Goal: Task Accomplishment & Management: Use online tool/utility

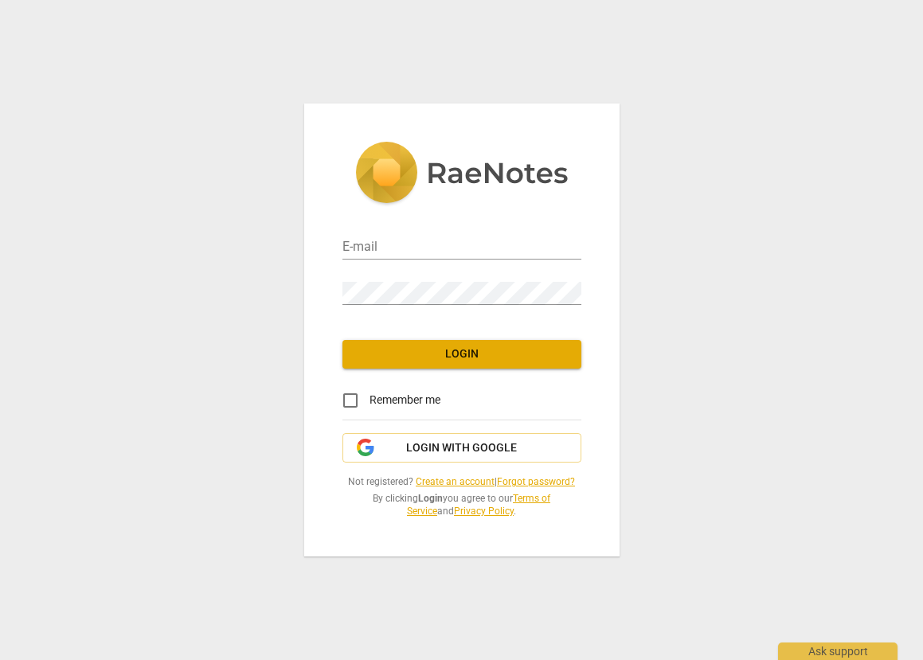
click at [460, 480] on link "Create an account" at bounding box center [455, 481] width 79 height 11
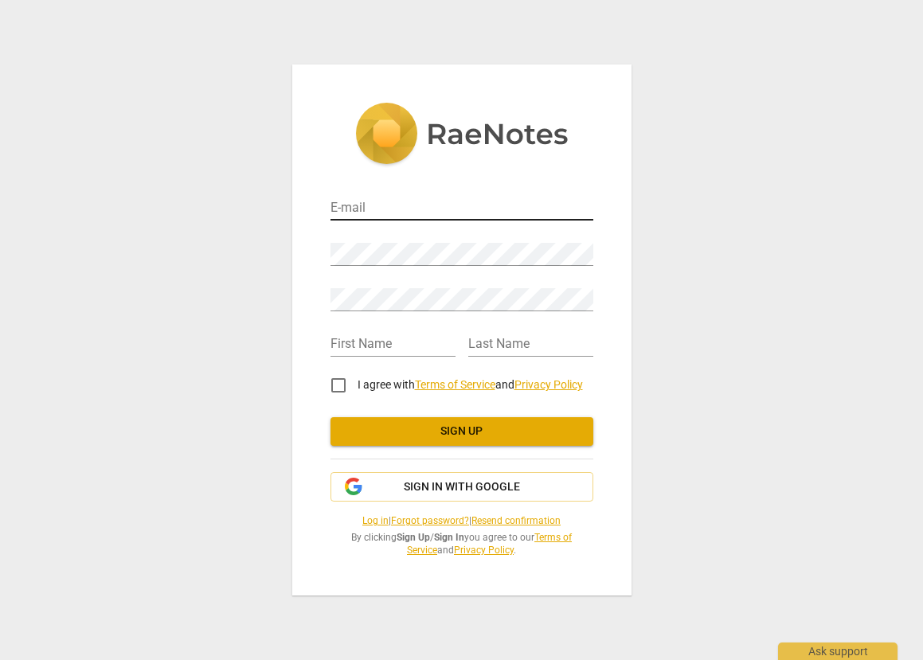
click at [390, 209] on input "email" at bounding box center [461, 208] width 263 height 23
type input "alice@acbreakthroughcoaching.com"
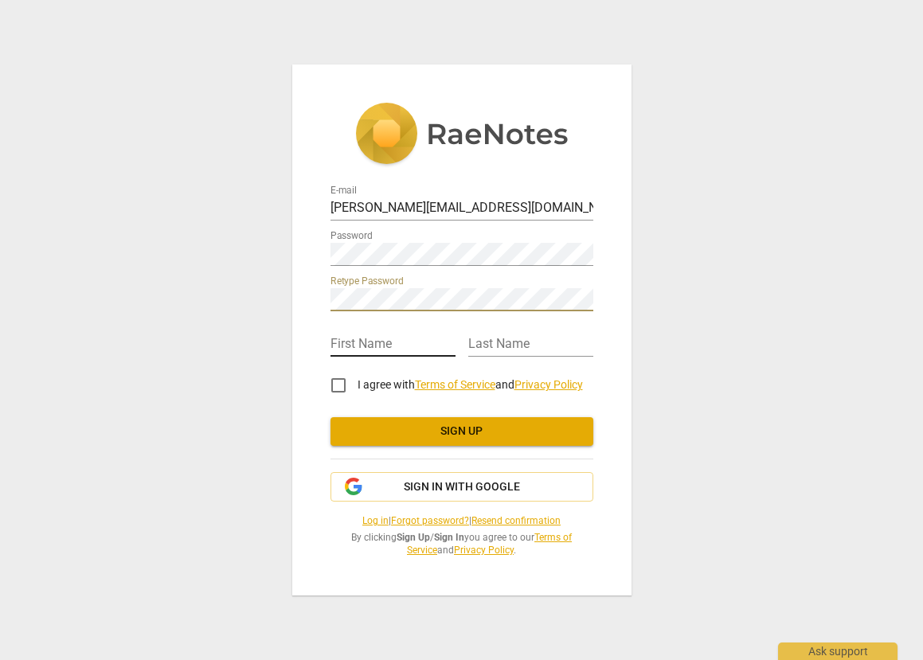
click at [369, 345] on input "text" at bounding box center [392, 345] width 125 height 23
type input "Alice"
click at [519, 345] on input "text" at bounding box center [530, 345] width 125 height 23
type input "Chin"
click at [336, 388] on input "I agree with Terms of Service and Privacy Policy" at bounding box center [338, 385] width 38 height 38
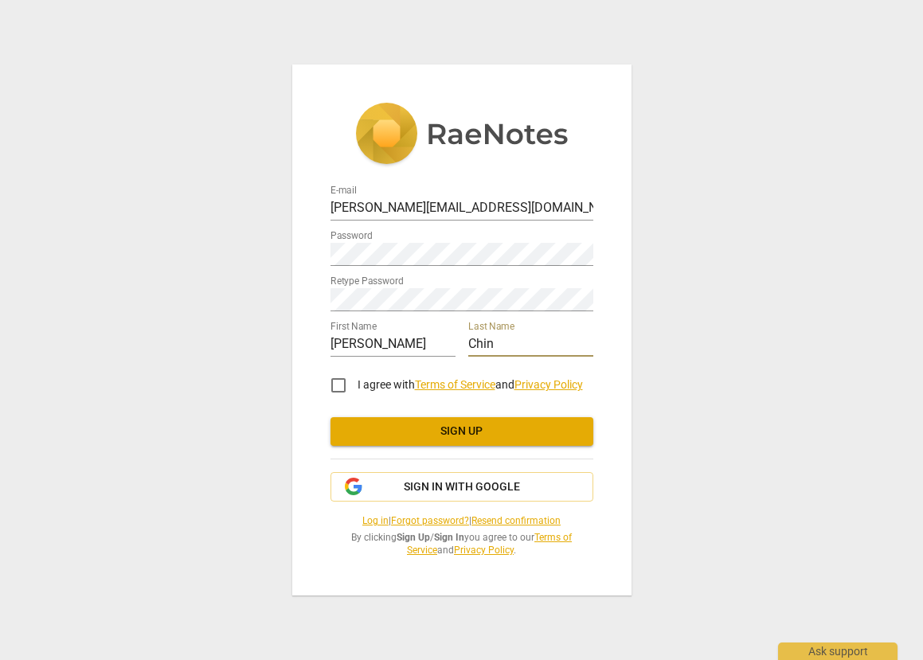
checkbox input "true"
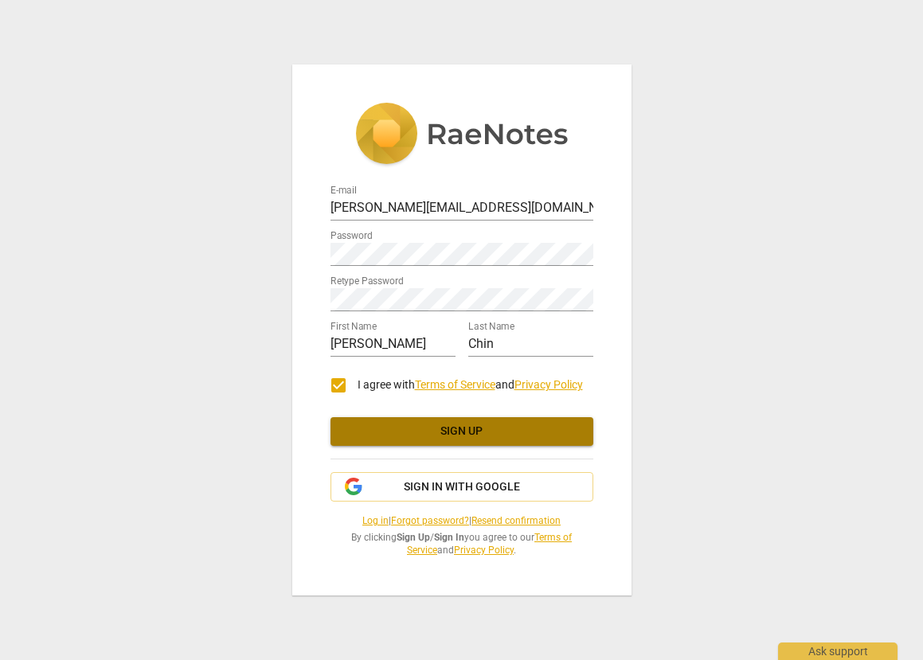
click at [453, 430] on span "Sign up" at bounding box center [461, 431] width 237 height 16
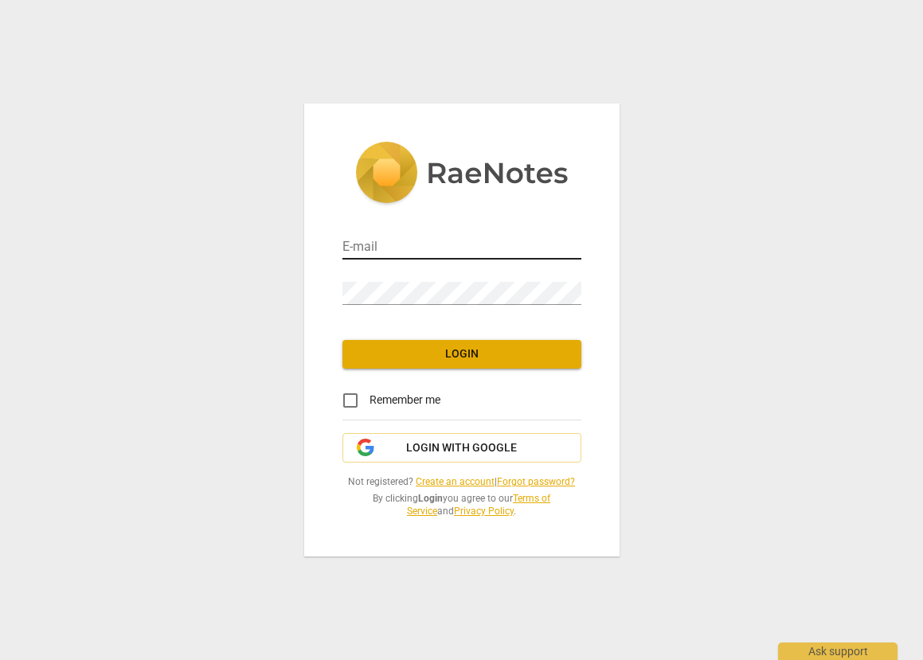
click at [419, 250] on input "email" at bounding box center [461, 247] width 239 height 23
type input "[PERSON_NAME][EMAIL_ADDRESS][DOMAIN_NAME]"
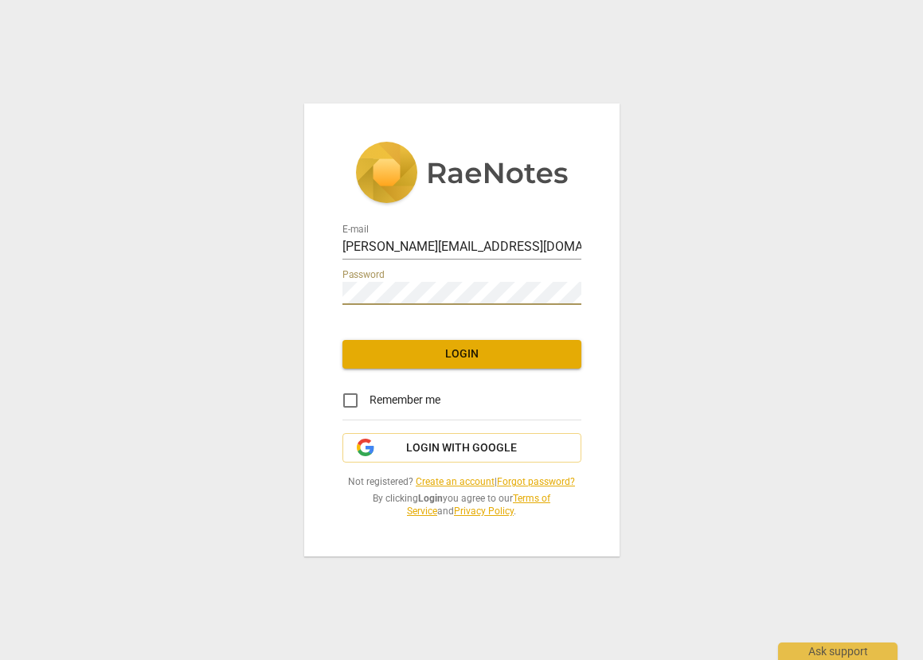
click at [352, 398] on input "Remember me" at bounding box center [350, 400] width 38 height 38
checkbox input "true"
click at [451, 355] on span "Login" at bounding box center [461, 354] width 213 height 16
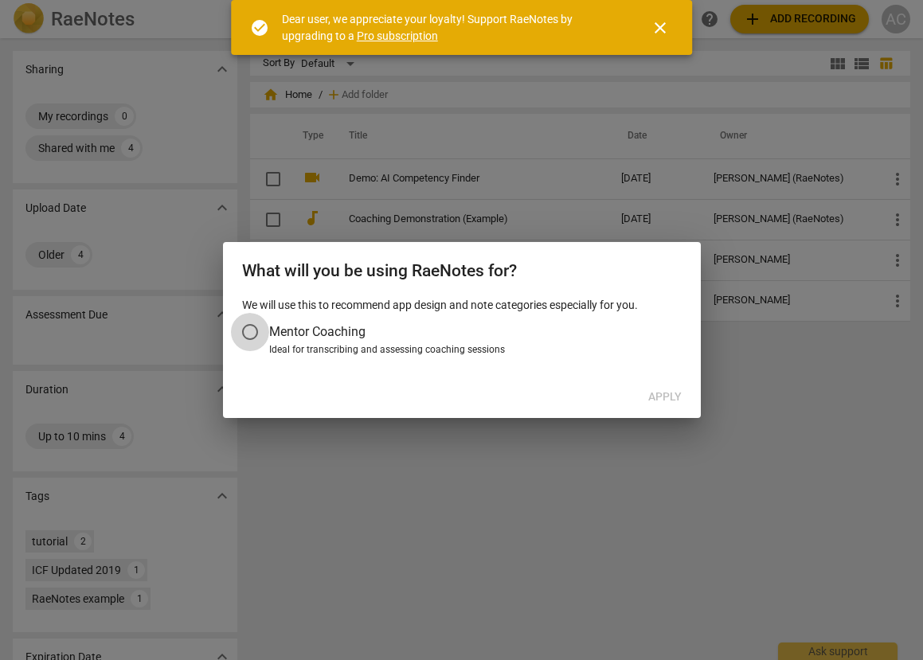
click at [250, 335] on input "Mentor Coaching" at bounding box center [250, 332] width 38 height 38
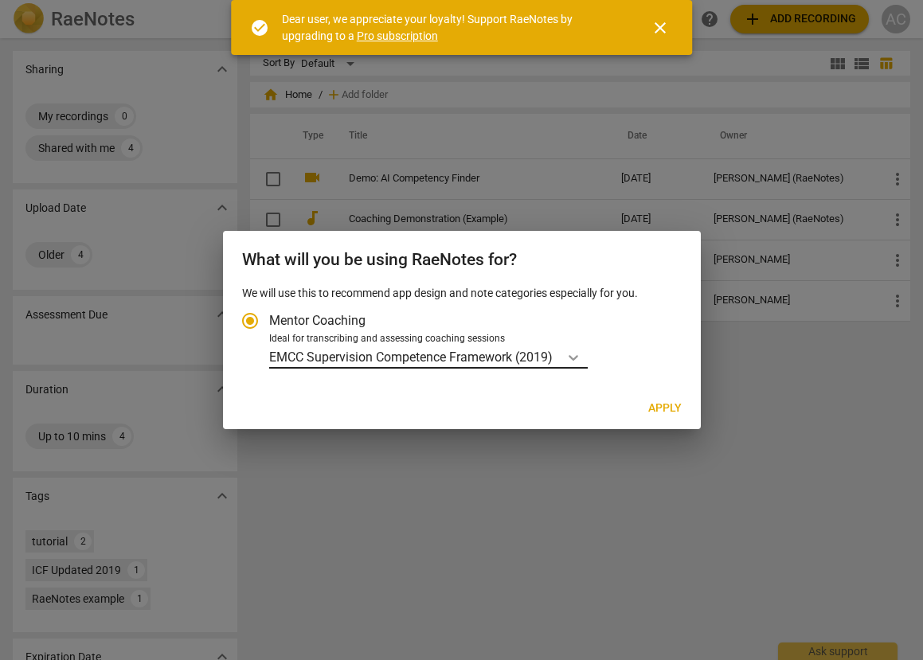
click at [575, 359] on icon "Account type" at bounding box center [573, 358] width 10 height 6
click at [0, 0] on input "Ideal for transcribing and assessing coaching sessions EMCC Supervision Compete…" at bounding box center [0, 0] width 0 height 0
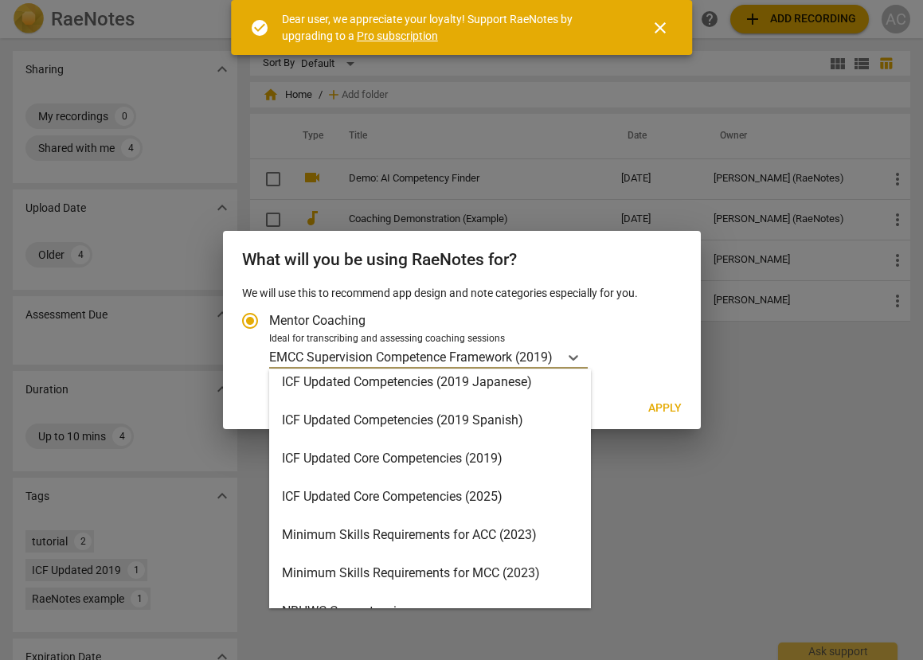
scroll to position [243, 0]
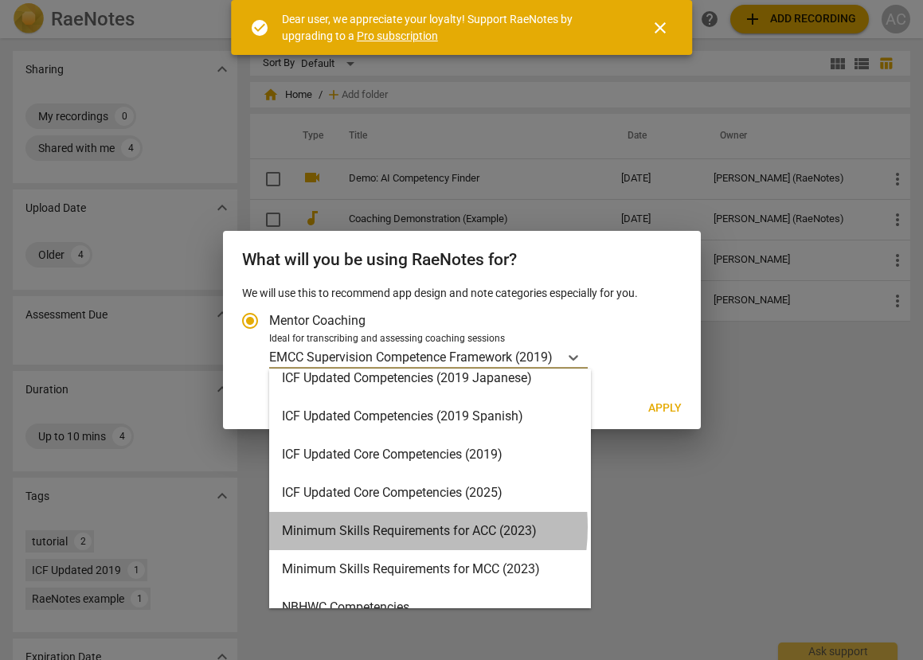
click at [385, 527] on div "Minimum Skills Requirements for ACC (2023)" at bounding box center [430, 531] width 322 height 38
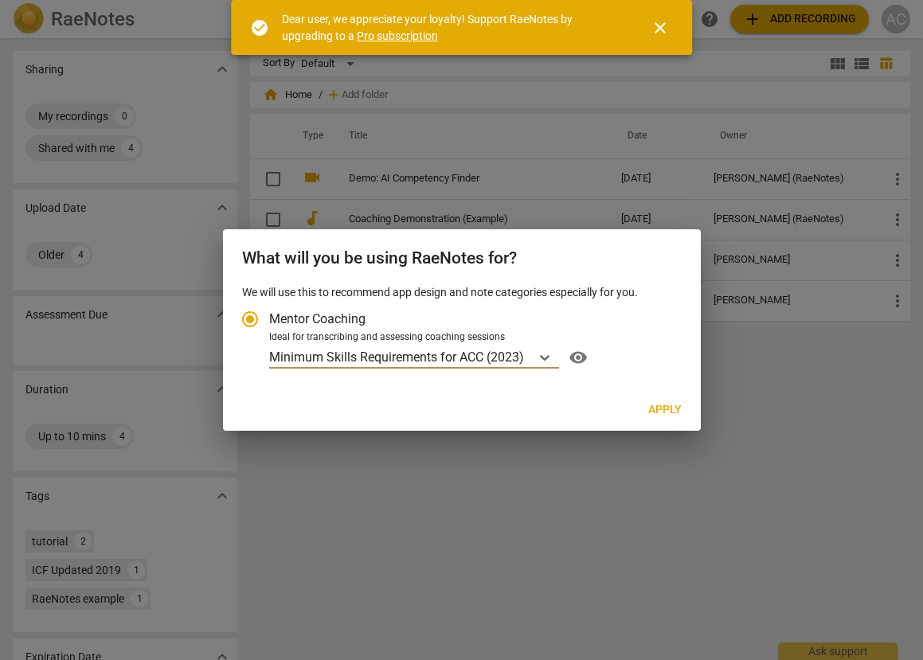
click at [657, 408] on span "Apply" at bounding box center [664, 410] width 33 height 16
radio input "false"
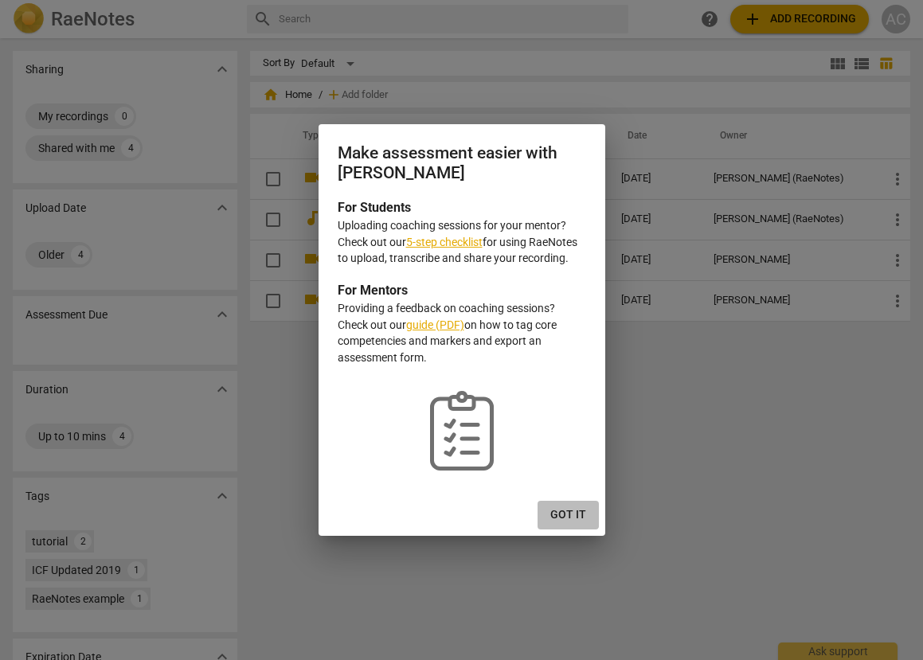
click at [568, 511] on span "Got it" at bounding box center [568, 515] width 36 height 16
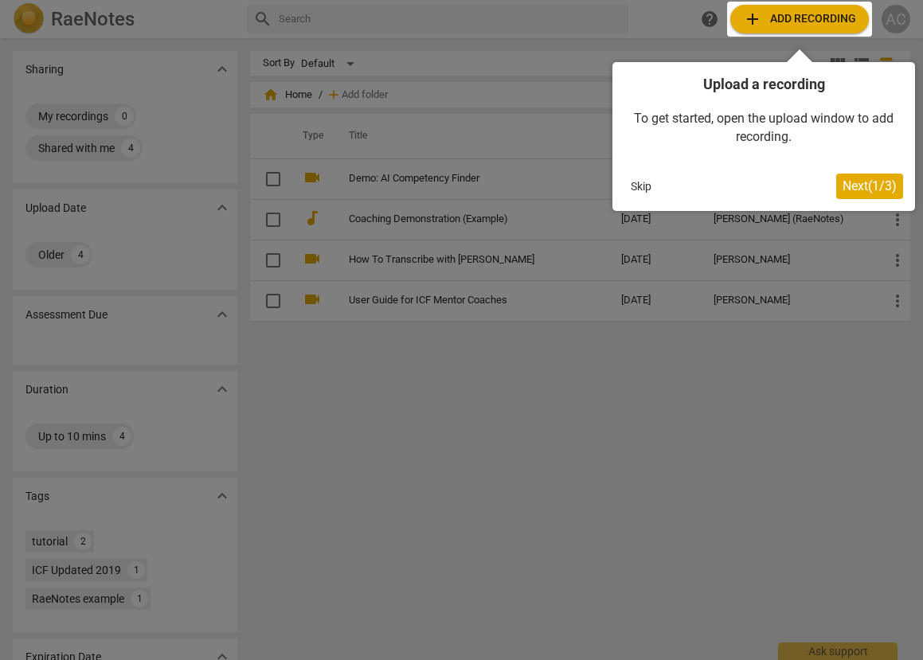
click at [847, 189] on span "Next ( 1 / 3 )" at bounding box center [869, 185] width 54 height 15
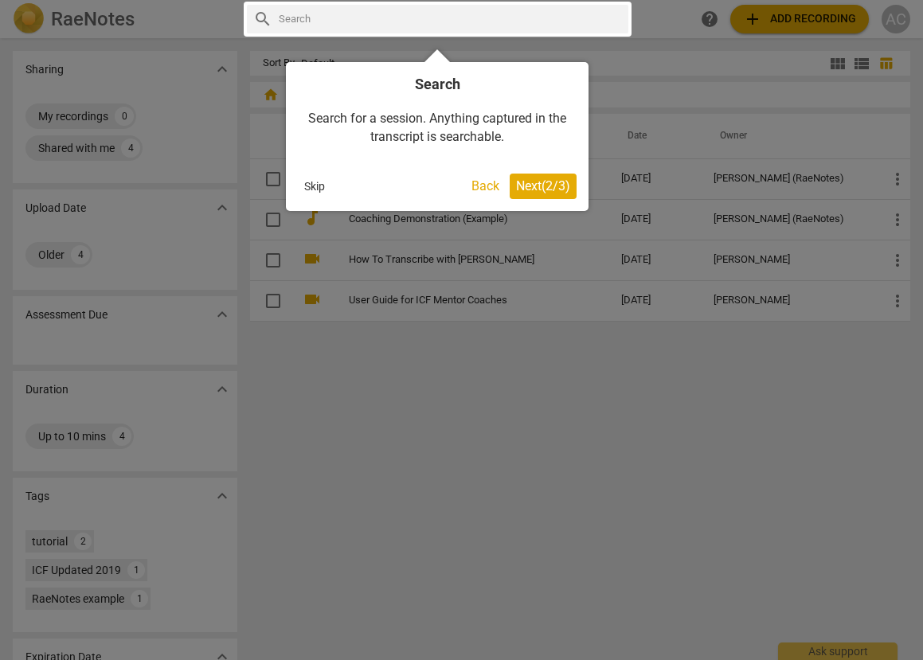
click at [533, 183] on span "Next ( 2 / 3 )" at bounding box center [543, 185] width 54 height 15
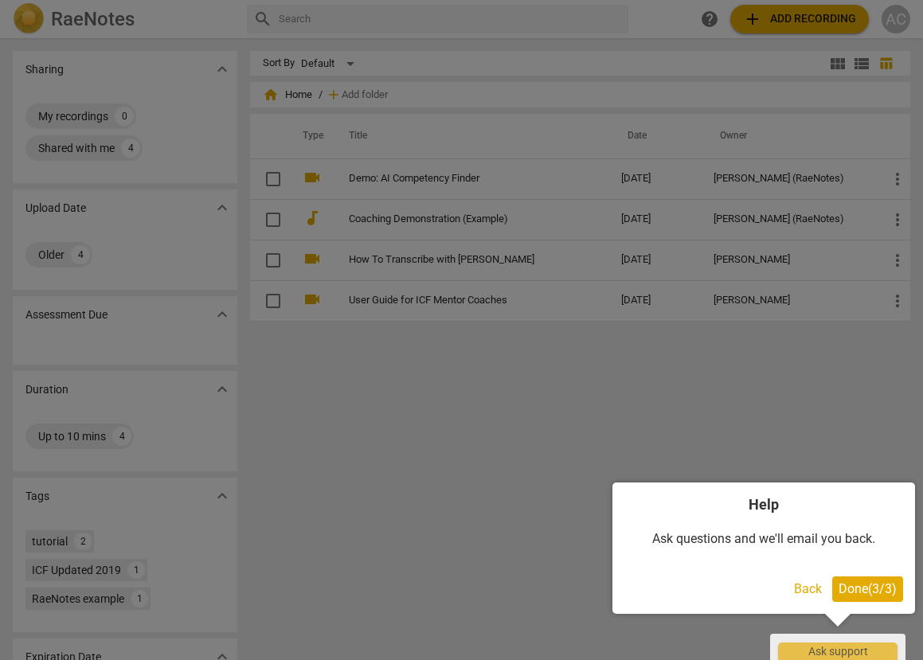
click at [860, 587] on span "Done ( 3 / 3 )" at bounding box center [867, 588] width 58 height 15
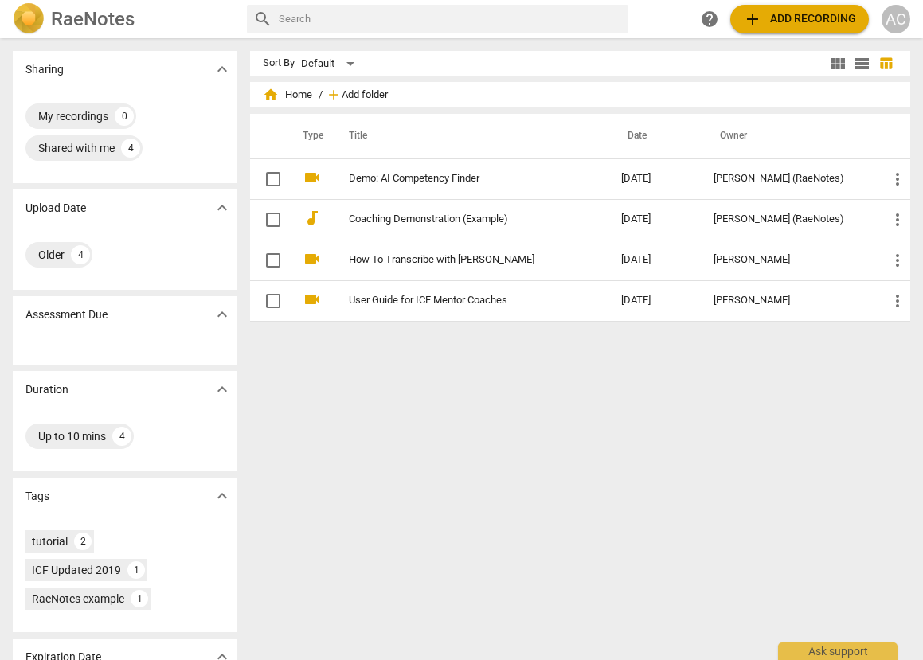
click at [353, 93] on span "Add folder" at bounding box center [364, 95] width 46 height 12
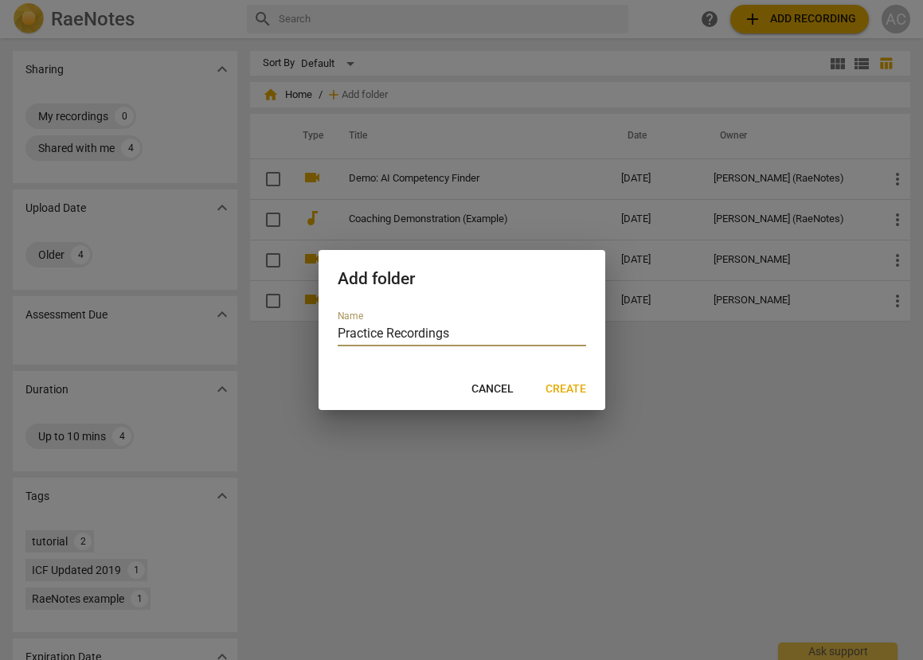
type input "Practice Recordings"
click at [561, 392] on span "Create" at bounding box center [565, 389] width 41 height 16
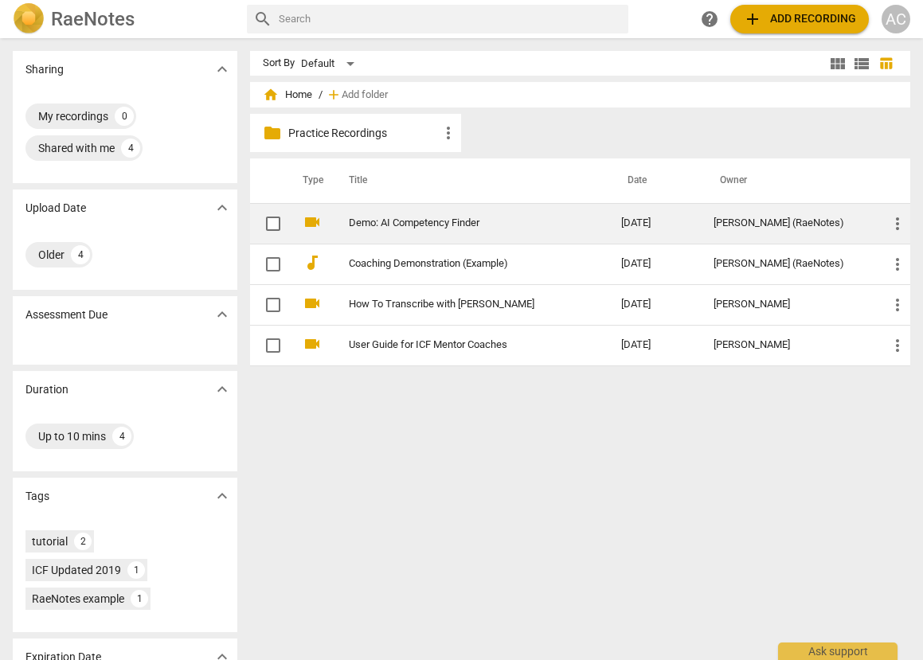
click at [404, 222] on link "Demo: AI Competency Finder" at bounding box center [456, 223] width 215 height 12
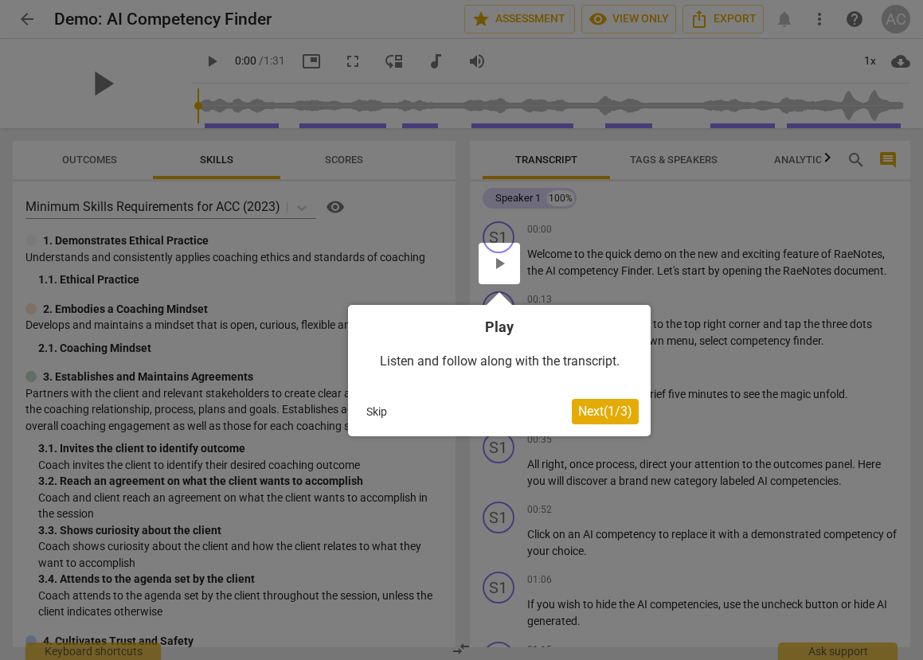
click at [607, 406] on span "Next ( 1 / 3 )" at bounding box center [605, 411] width 54 height 15
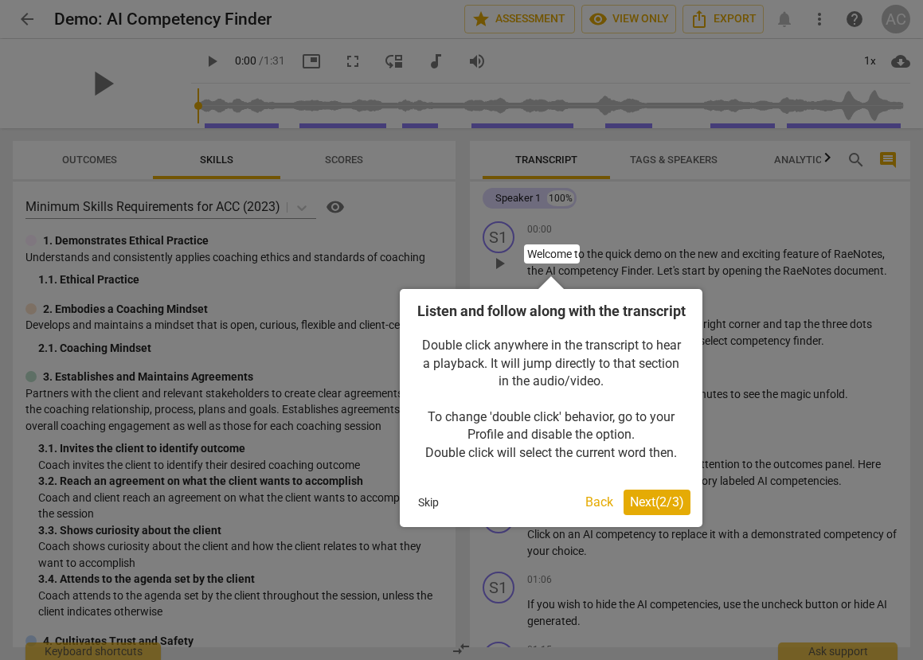
click at [639, 509] on span "Next ( 2 / 3 )" at bounding box center [657, 501] width 54 height 15
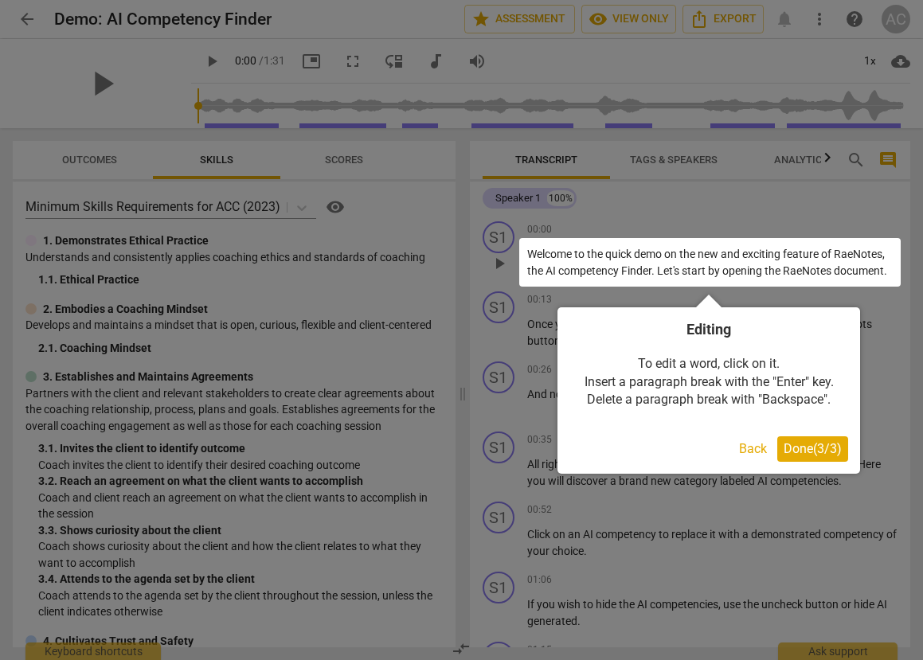
click at [807, 443] on span "Done ( 3 / 3 )" at bounding box center [812, 448] width 58 height 15
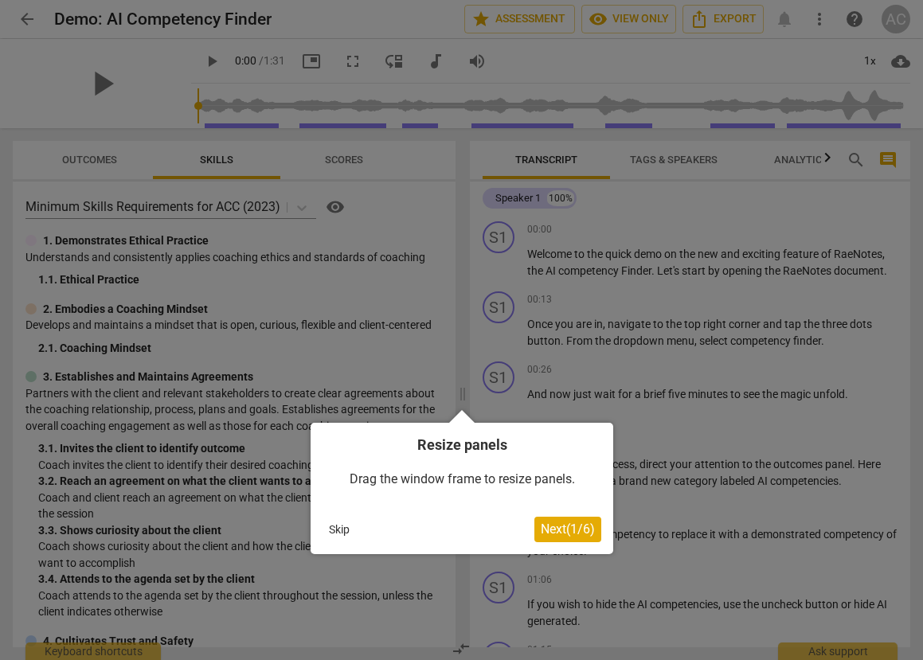
click at [567, 532] on span "Next ( 1 / 6 )" at bounding box center [567, 528] width 54 height 15
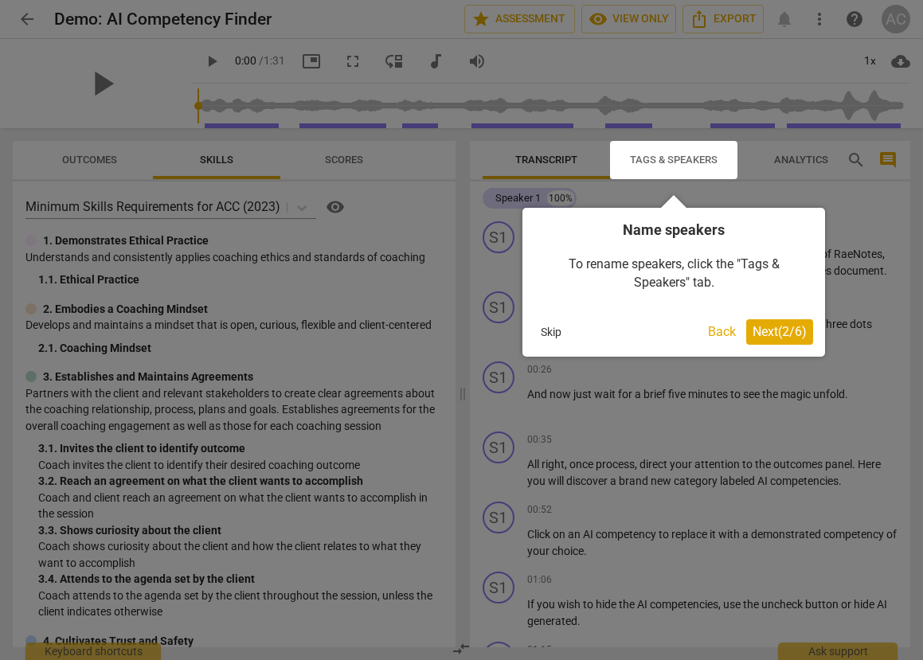
click at [773, 331] on span "Next ( 2 / 6 )" at bounding box center [779, 331] width 54 height 15
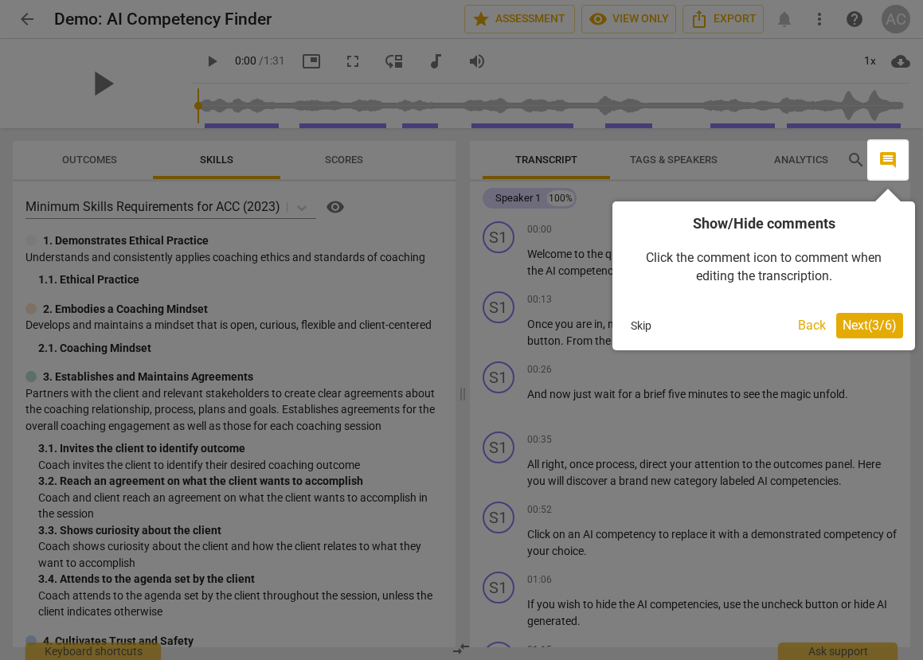
click at [864, 323] on span "Next ( 3 / 6 )" at bounding box center [869, 325] width 54 height 15
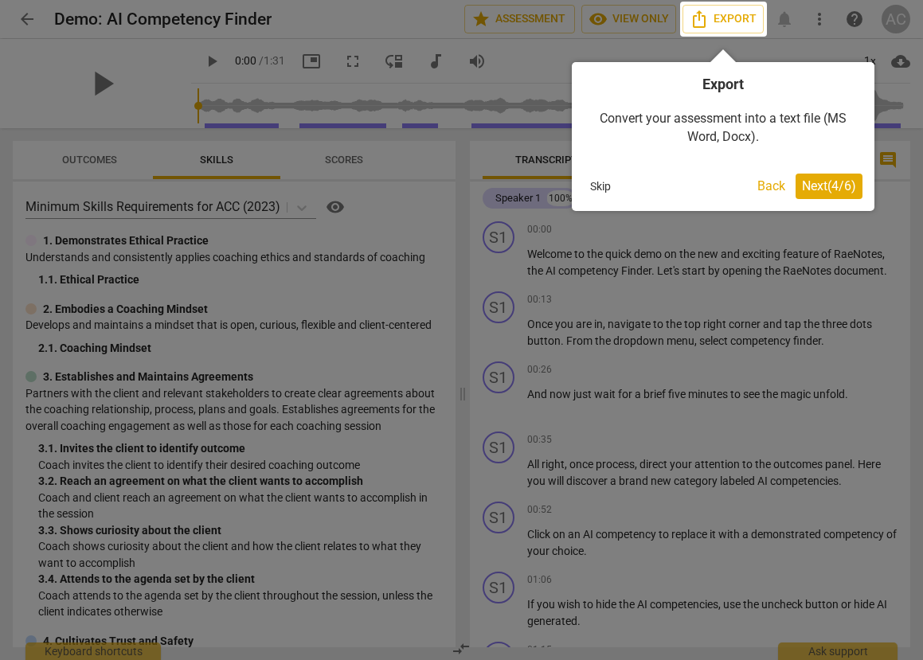
click at [823, 181] on span "Next ( 4 / 6 )" at bounding box center [829, 185] width 54 height 15
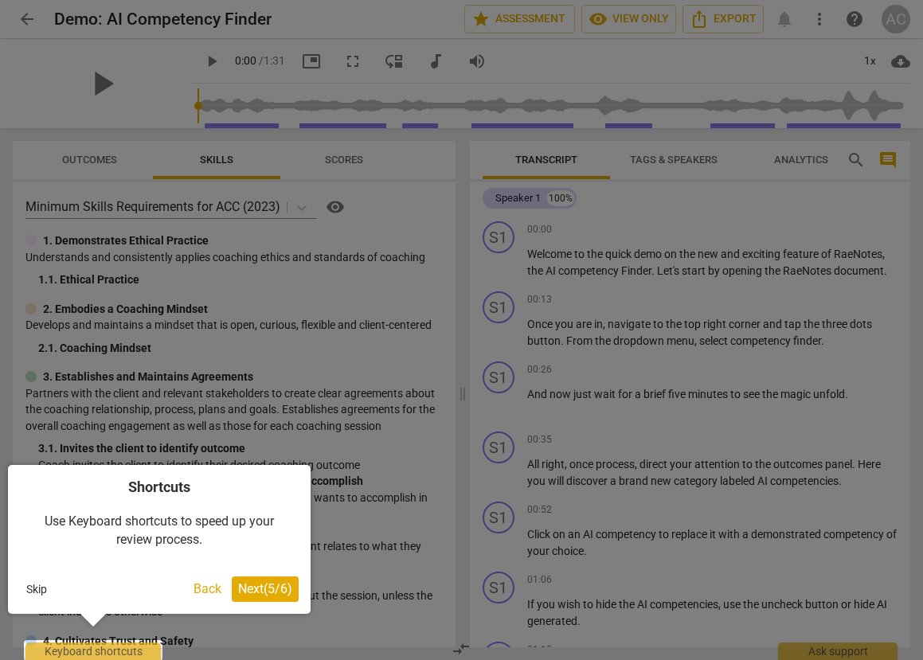
click at [262, 589] on span "Next ( 5 / 6 )" at bounding box center [265, 588] width 54 height 15
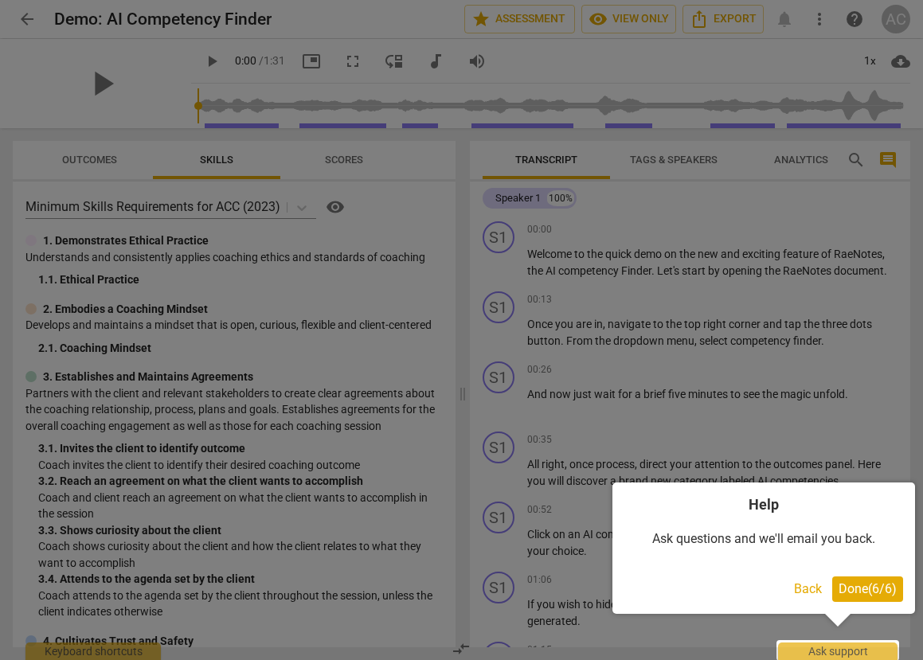
click at [852, 592] on span "Done ( 6 / 6 )" at bounding box center [867, 588] width 58 height 15
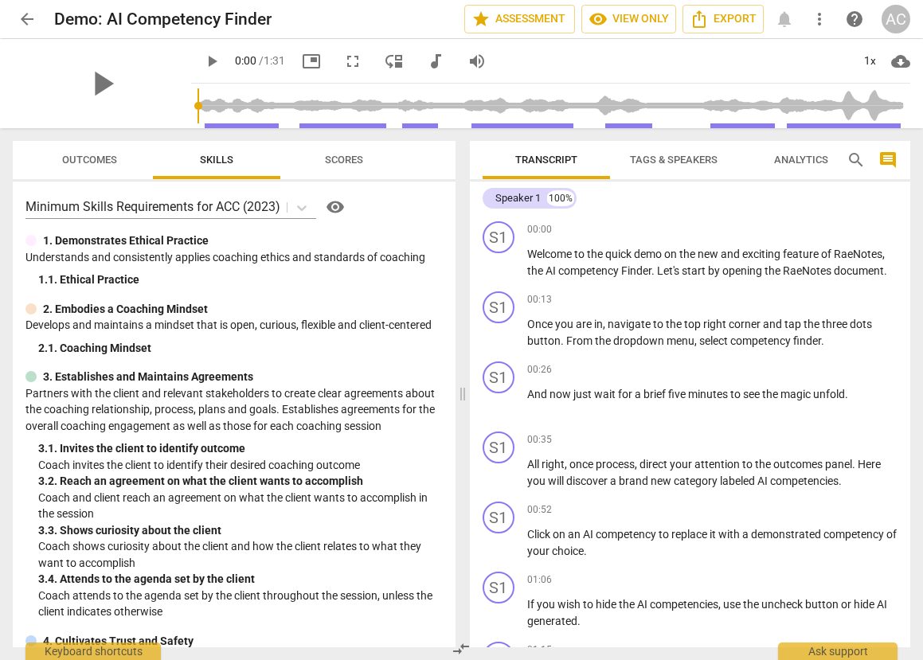
click at [32, 21] on span "arrow_back" at bounding box center [27, 19] width 19 height 19
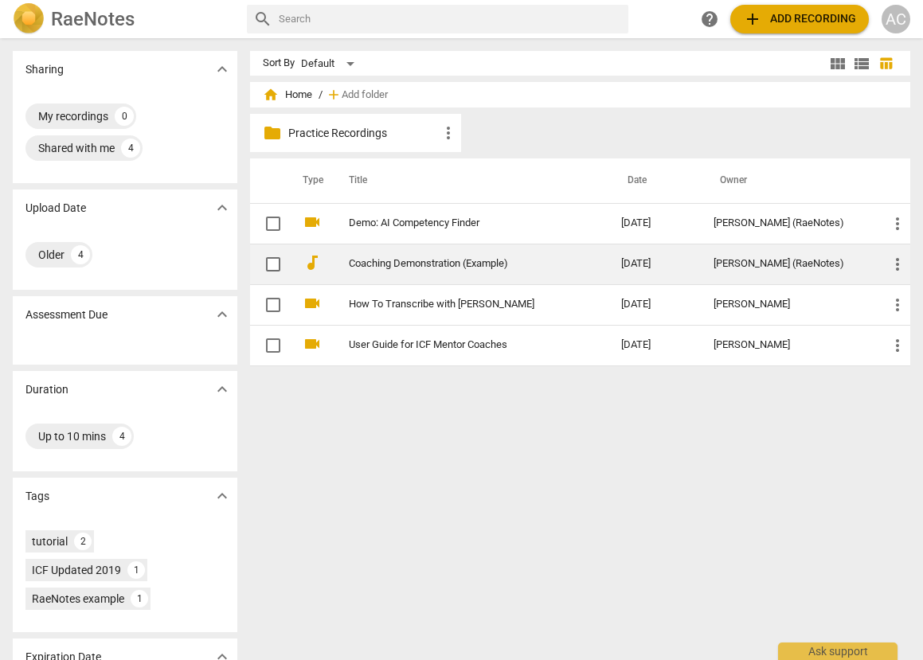
click at [401, 261] on link "Coaching Demonstration (Example)" at bounding box center [456, 264] width 215 height 12
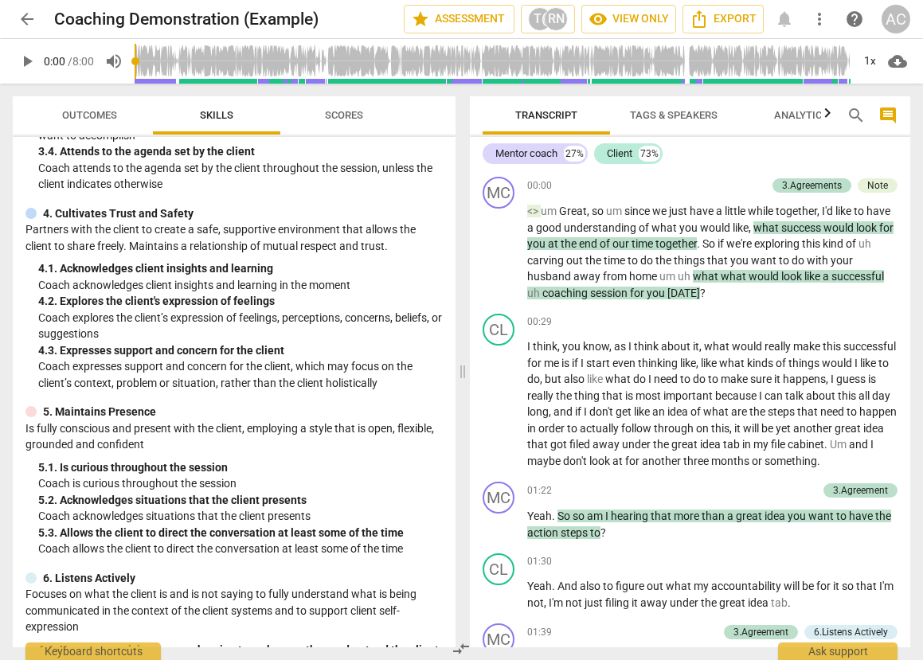
scroll to position [385, 0]
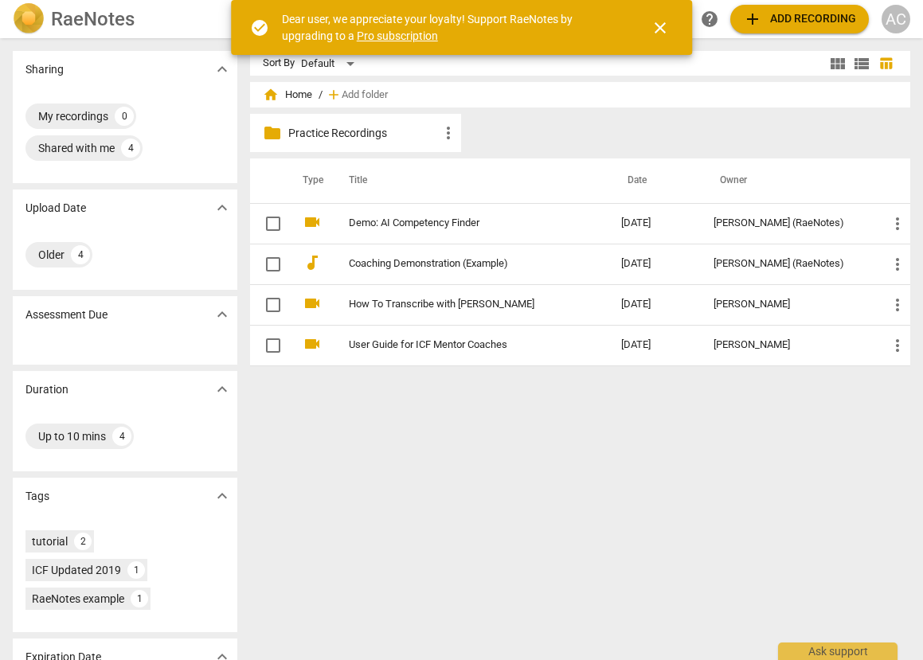
click at [659, 26] on span "close" at bounding box center [659, 27] width 19 height 19
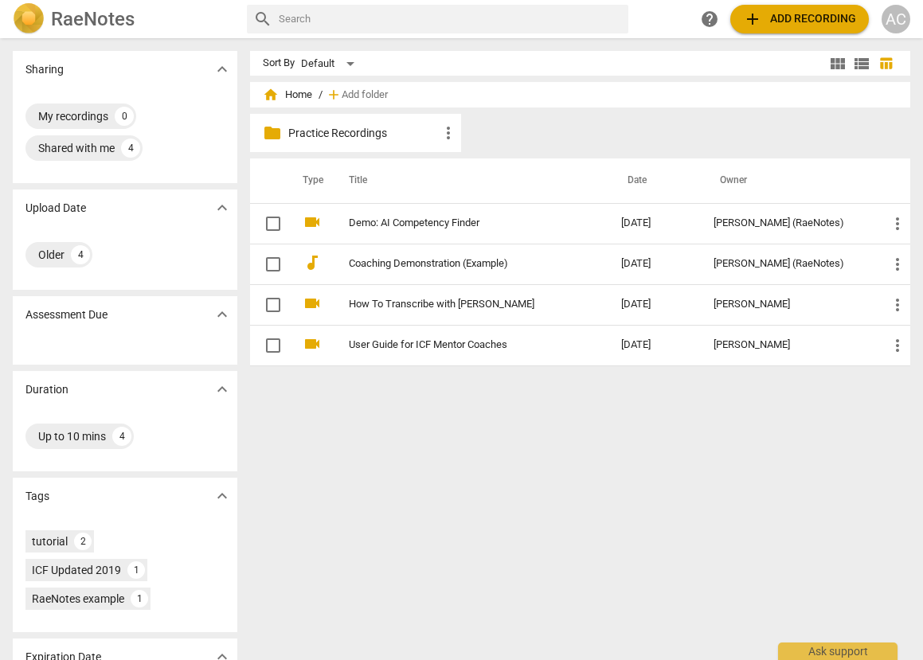
click at [438, 306] on link "How To Transcribe with [PERSON_NAME]" at bounding box center [456, 304] width 215 height 12
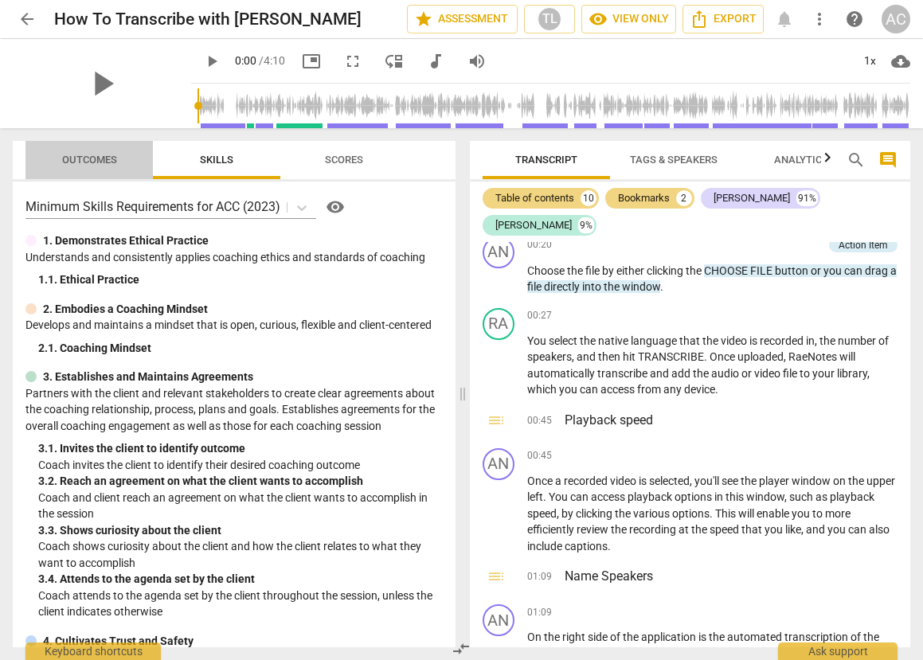
click at [85, 156] on span "Outcomes" at bounding box center [89, 160] width 55 height 12
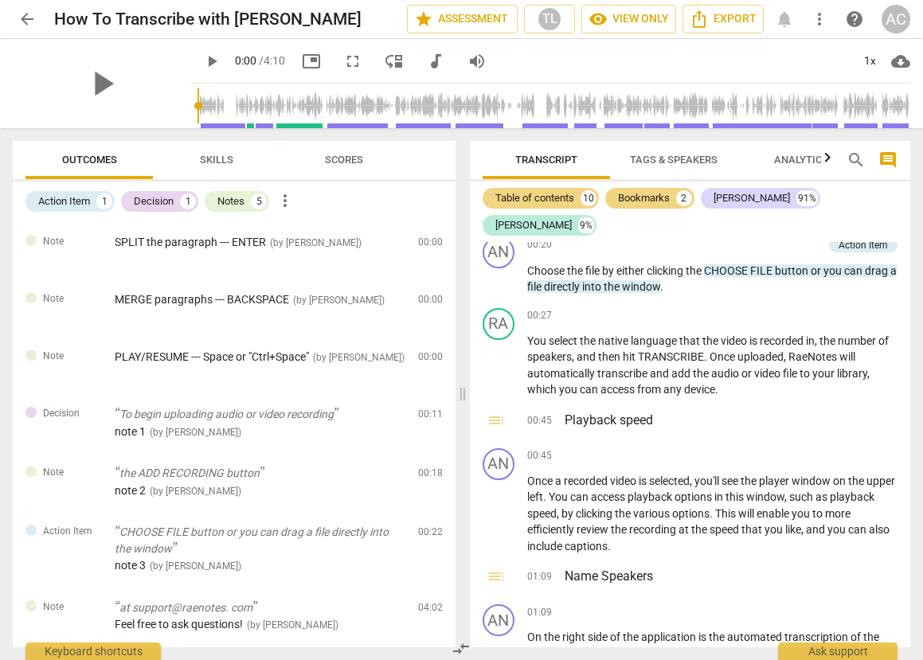
click at [208, 155] on span "Skills" at bounding box center [216, 160] width 33 height 12
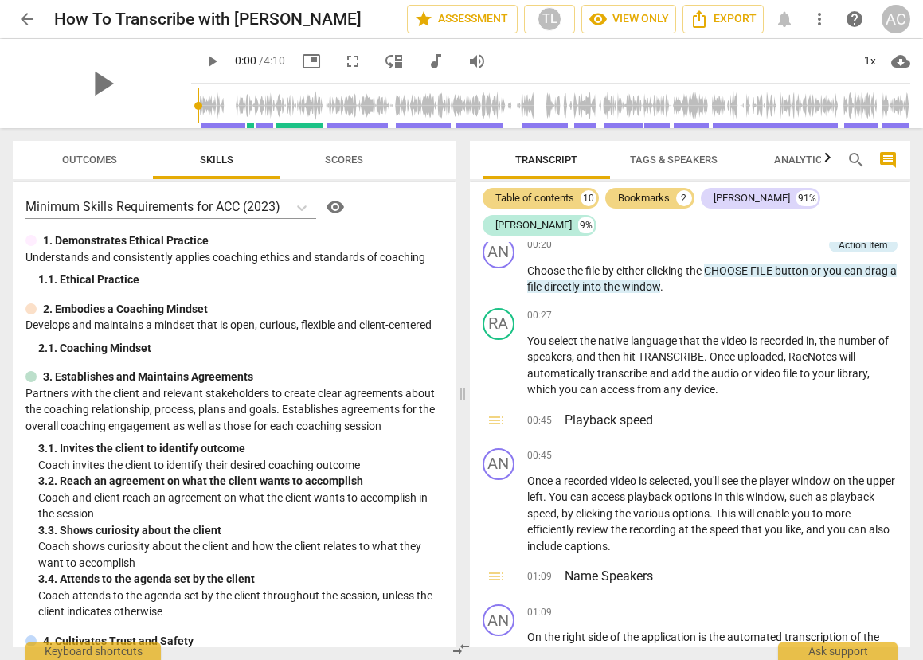
click at [348, 157] on span "Scores" at bounding box center [344, 160] width 38 height 12
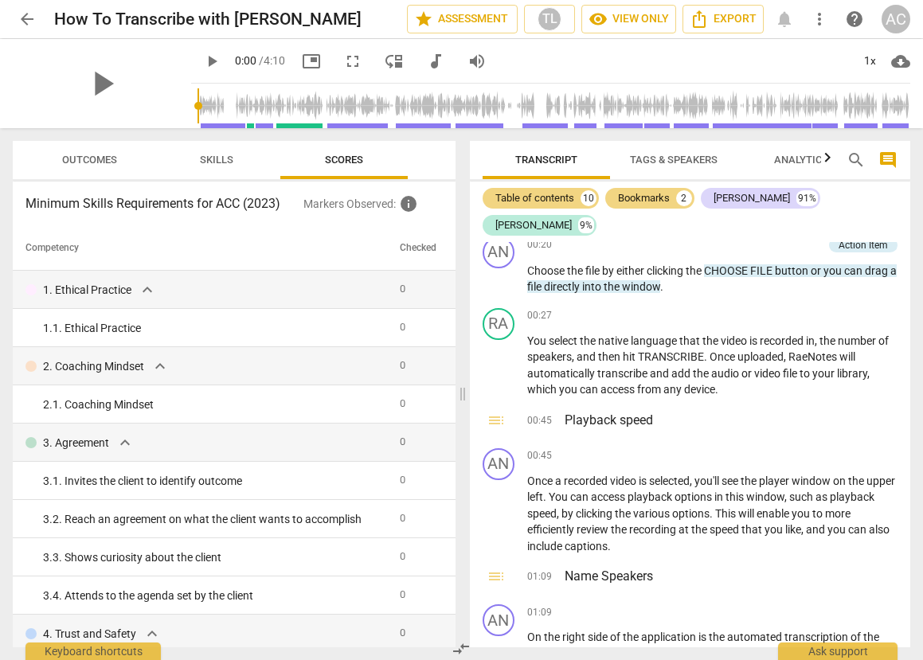
click at [222, 156] on span "Skills" at bounding box center [216, 160] width 33 height 12
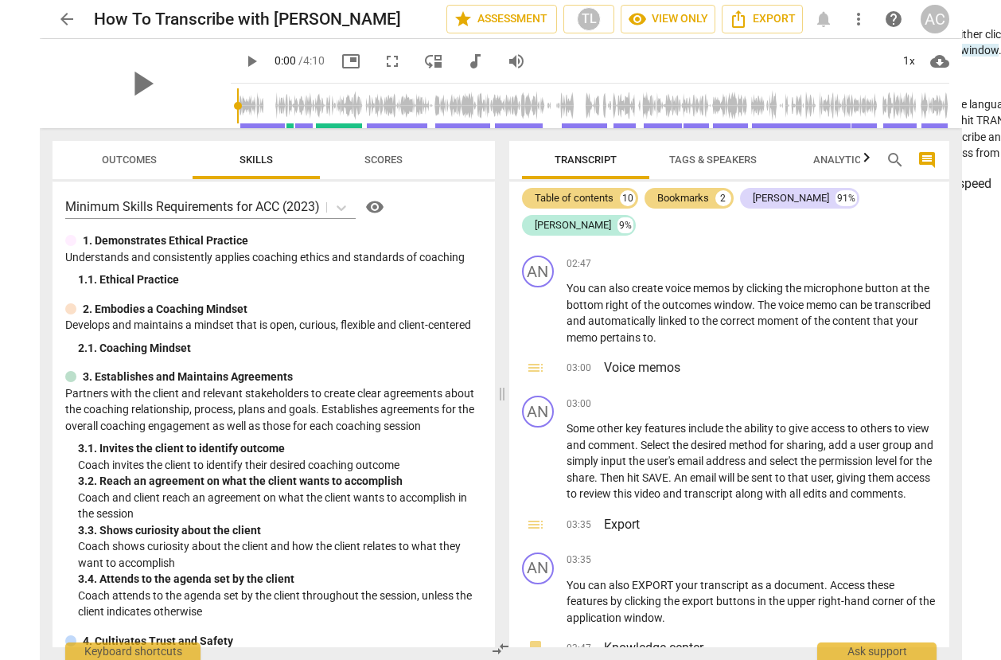
scroll to position [1332, 0]
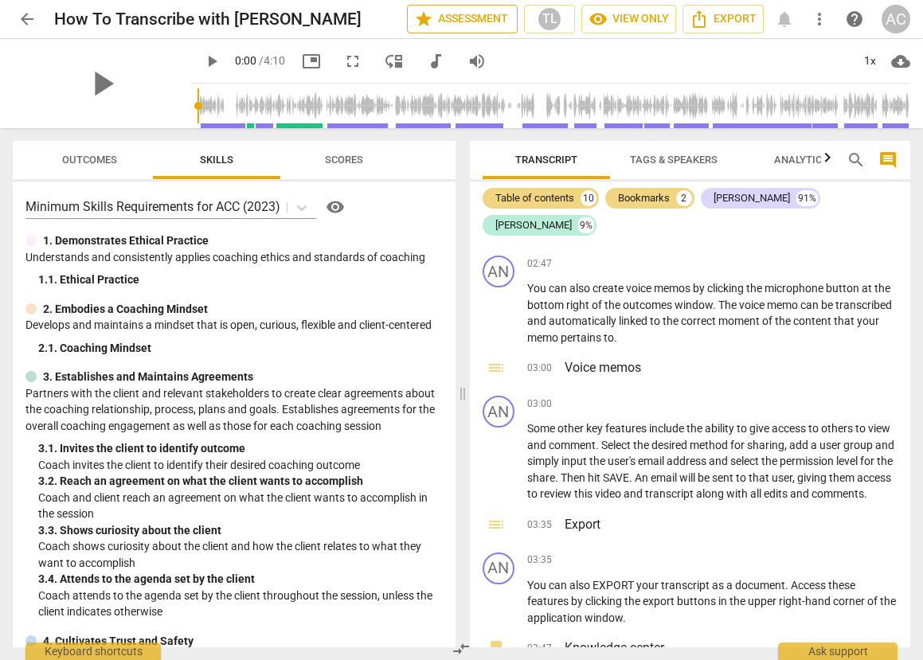
click at [485, 17] on span "star Assessment" at bounding box center [462, 19] width 96 height 19
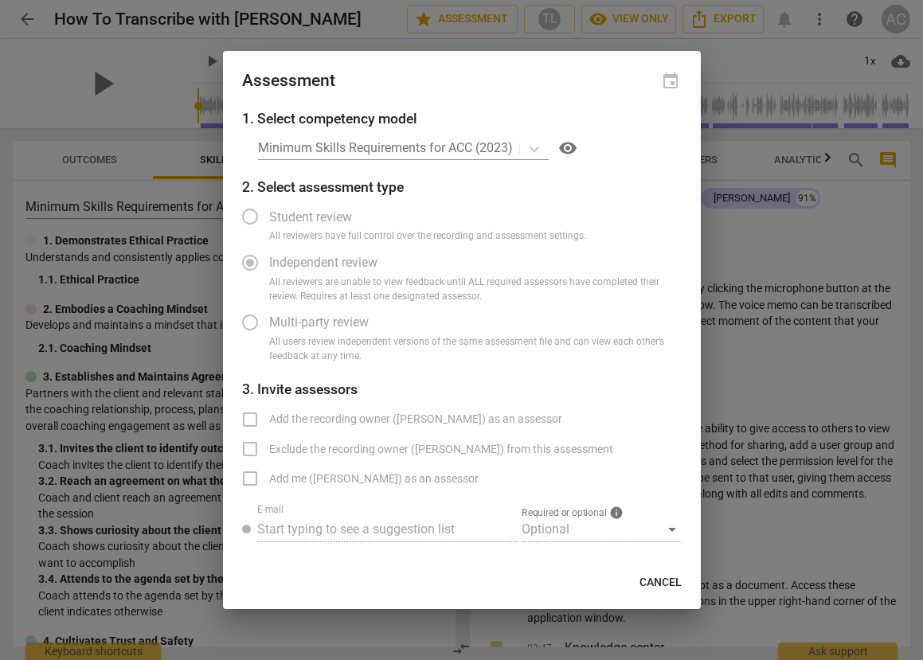
click at [649, 582] on span "Cancel" at bounding box center [660, 583] width 42 height 16
radio input "false"
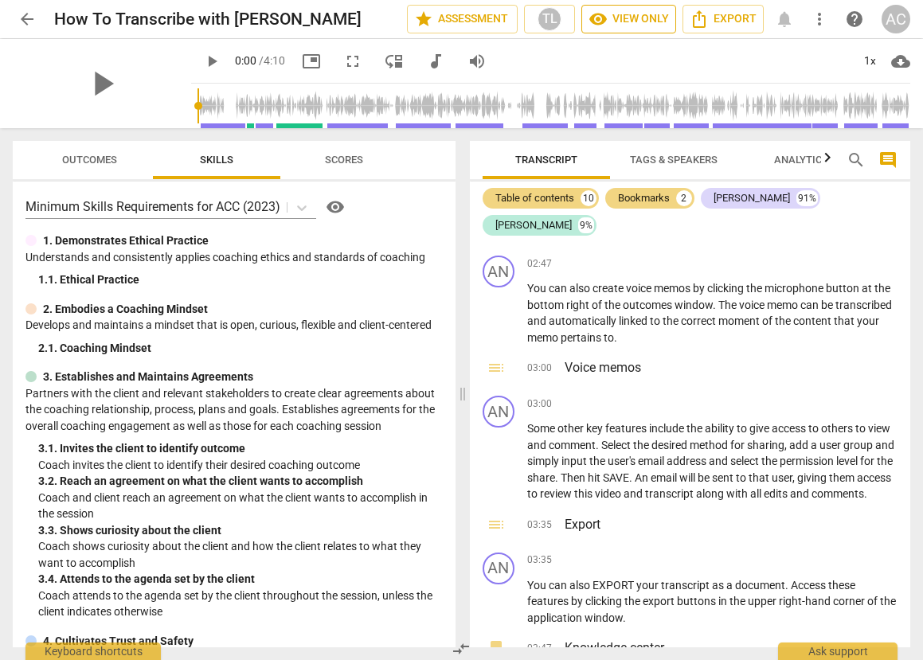
click at [642, 18] on span "visibility View only" at bounding box center [628, 19] width 80 height 19
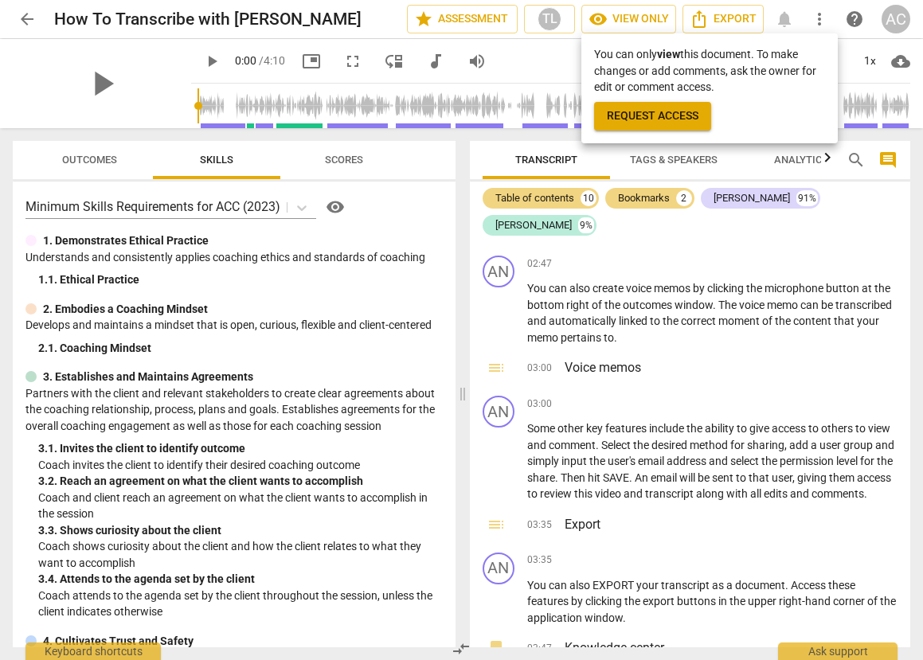
click at [533, 53] on div at bounding box center [461, 330] width 923 height 660
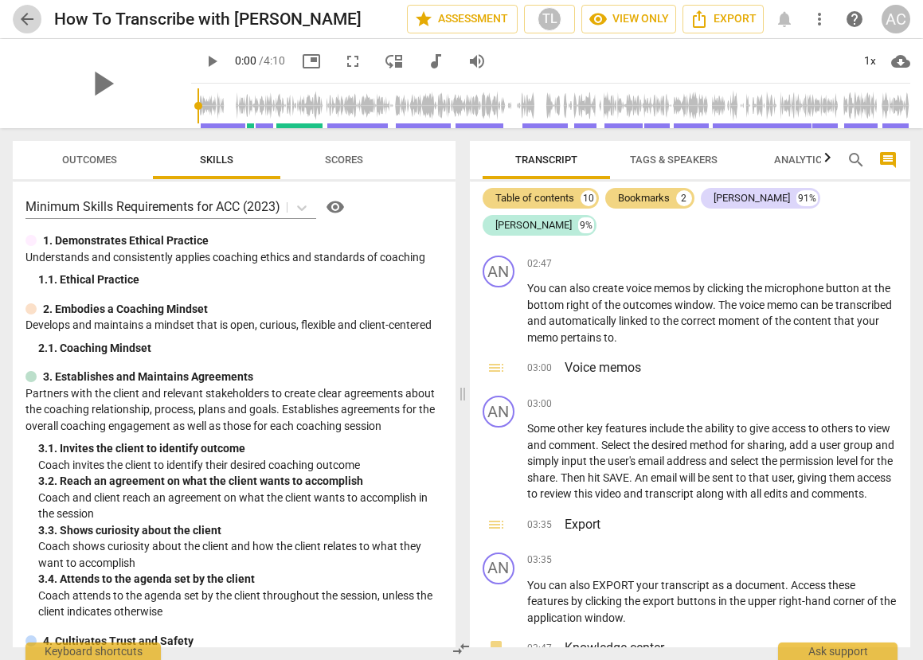
click at [29, 20] on span "arrow_back" at bounding box center [27, 19] width 19 height 19
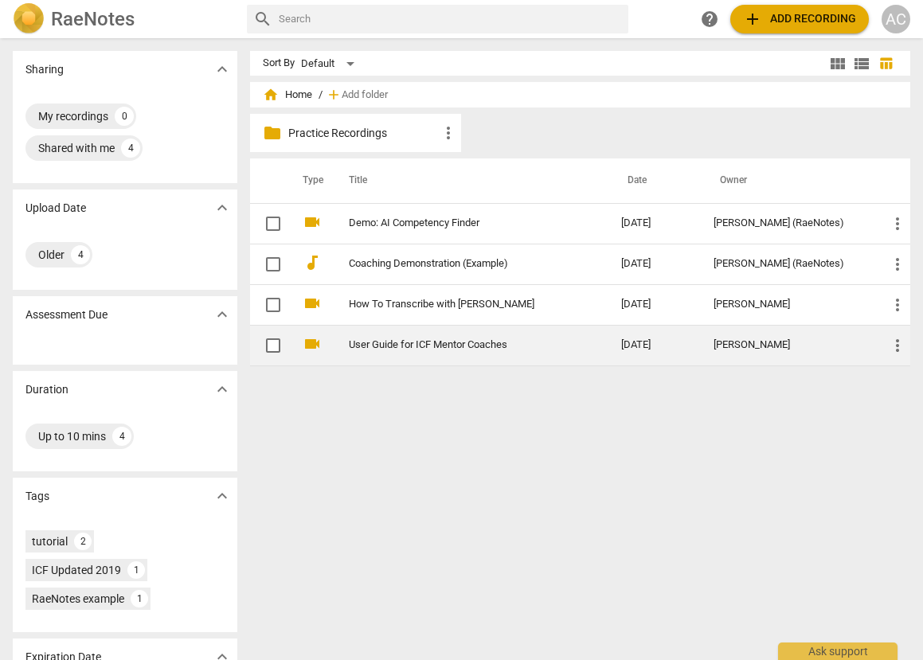
click at [440, 349] on link "User Guide for ICF Mentor Coaches" at bounding box center [456, 345] width 215 height 12
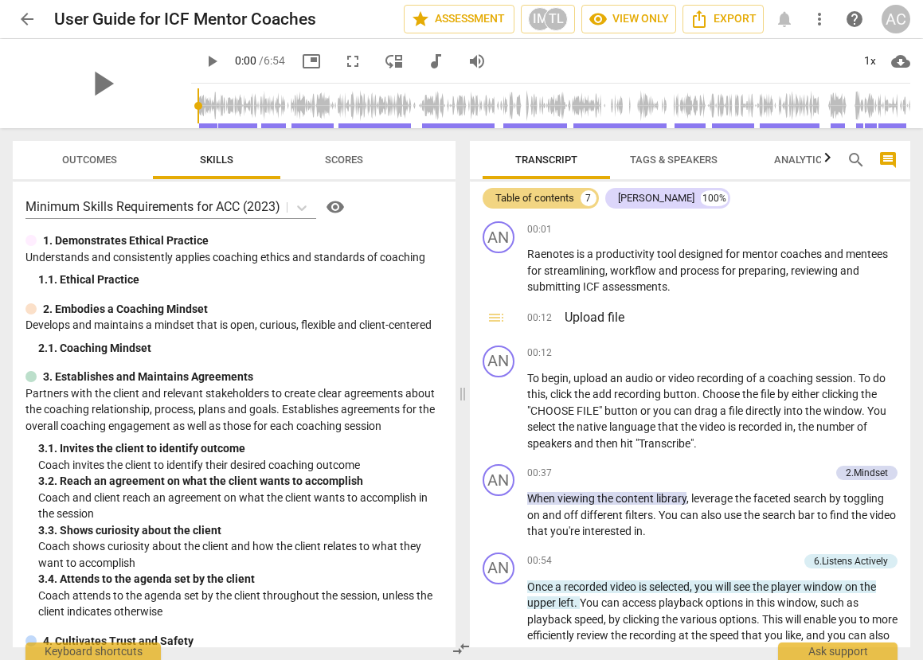
click at [26, 21] on span "arrow_back" at bounding box center [27, 19] width 19 height 19
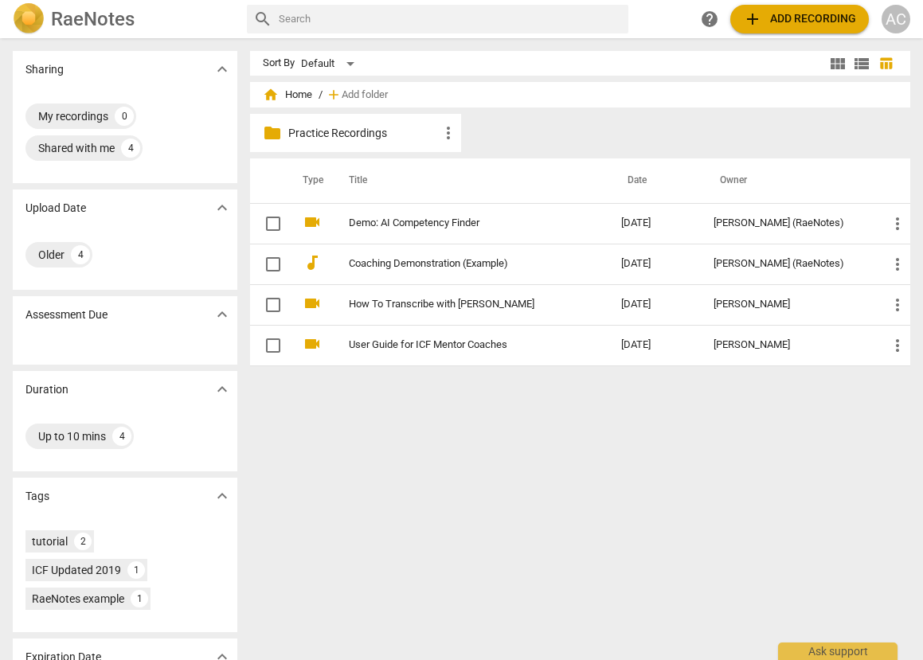
click at [345, 136] on p "Practice Recordings" at bounding box center [363, 133] width 151 height 17
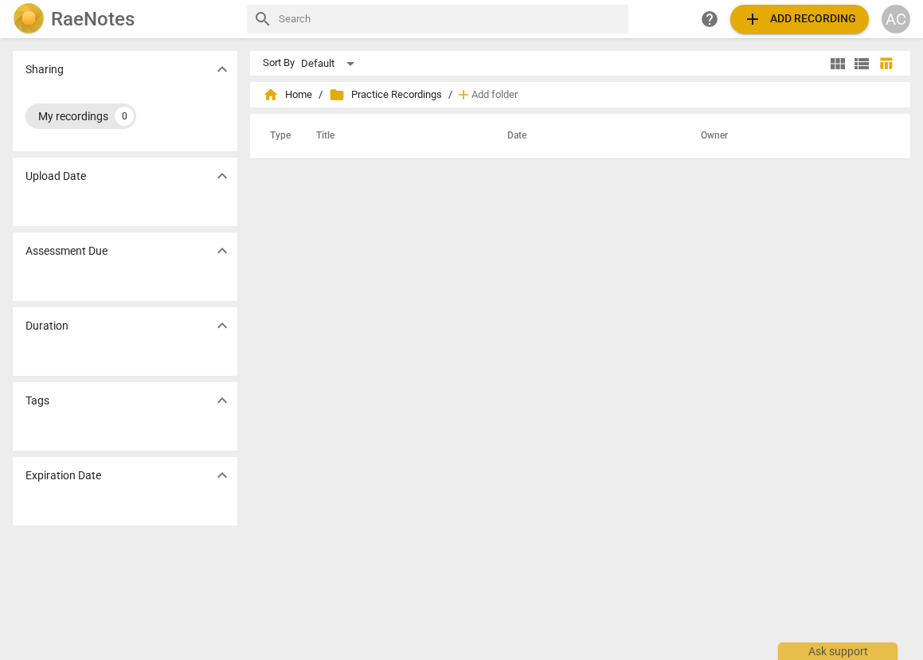
click at [76, 119] on div "My recordings" at bounding box center [73, 116] width 70 height 16
click at [826, 19] on span "add Add recording" at bounding box center [799, 19] width 113 height 19
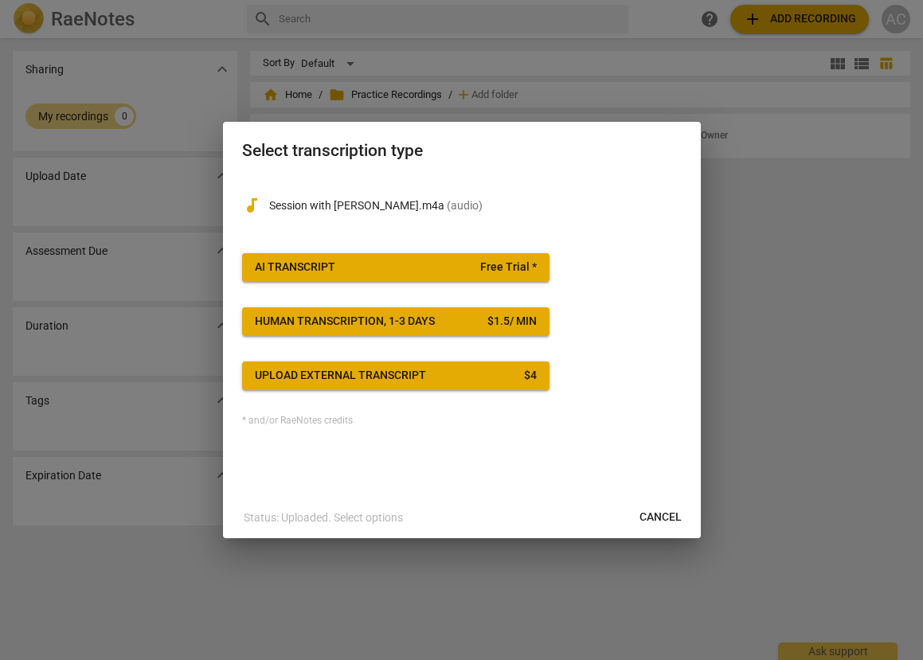
click at [663, 513] on span "Cancel" at bounding box center [660, 517] width 42 height 16
click at [663, 520] on span "Cancel" at bounding box center [660, 517] width 42 height 16
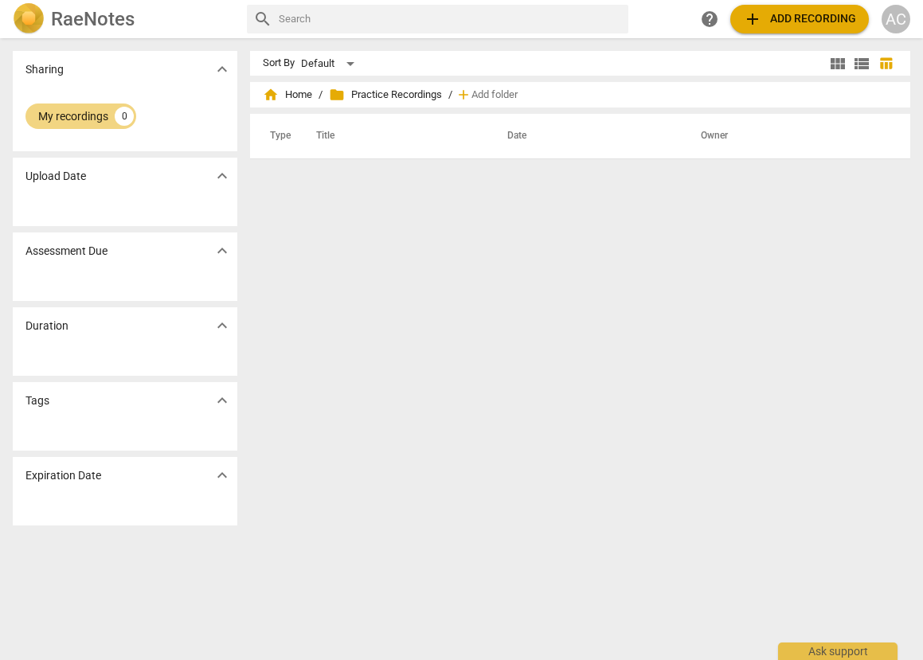
click at [858, 68] on span "view_list" at bounding box center [861, 63] width 19 height 19
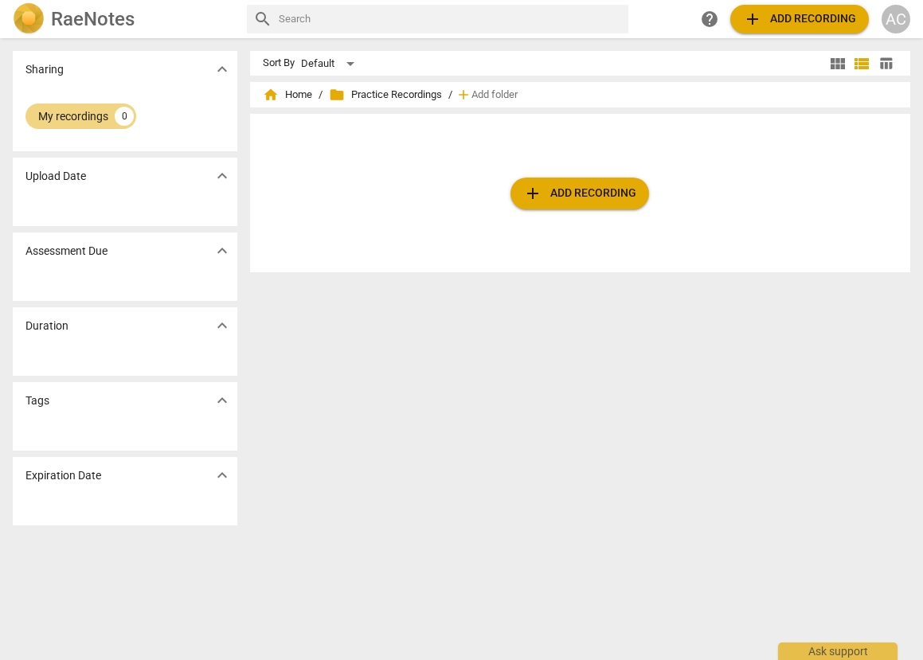
click at [833, 63] on span "view_module" at bounding box center [837, 63] width 19 height 19
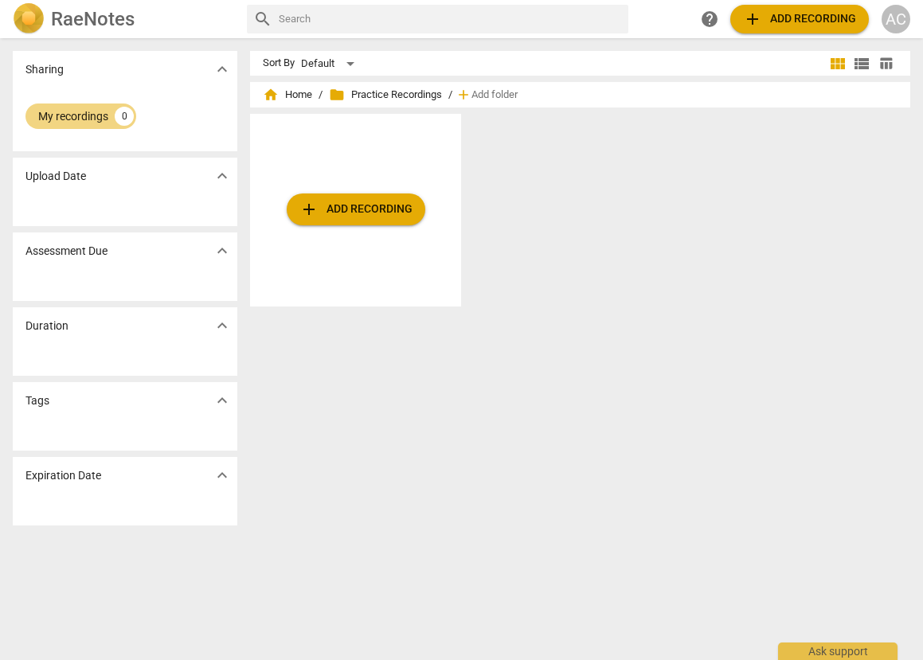
click at [572, 499] on div "Sort By Default view_module view_list table_chart home Home / folder Practice R…" at bounding box center [586, 349] width 673 height 596
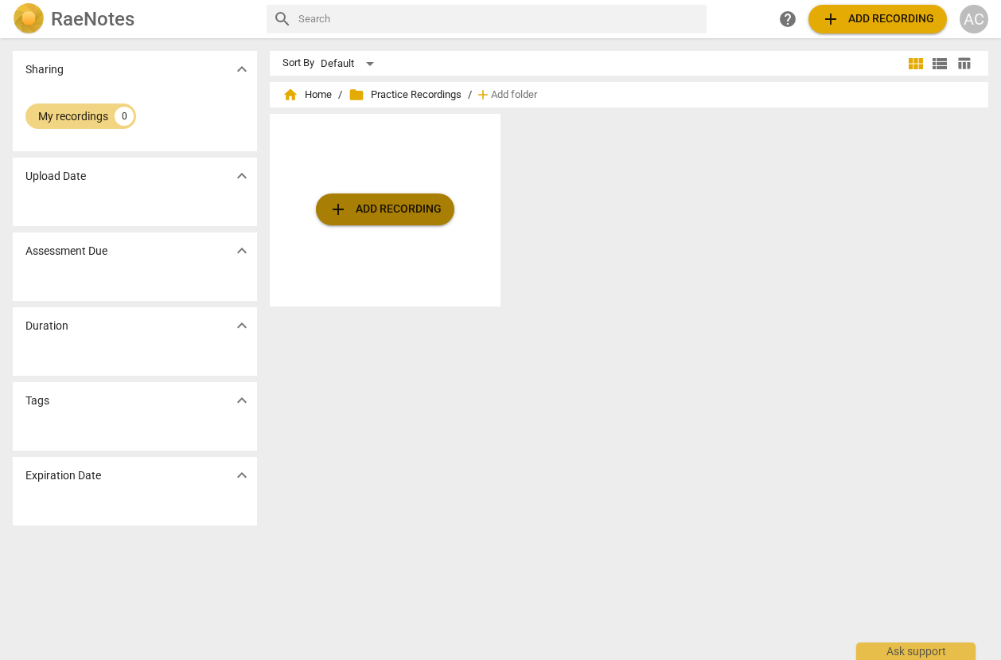
click at [405, 216] on span "add Add recording" at bounding box center [385, 209] width 113 height 19
